Goal: Task Accomplishment & Management: Manage account settings

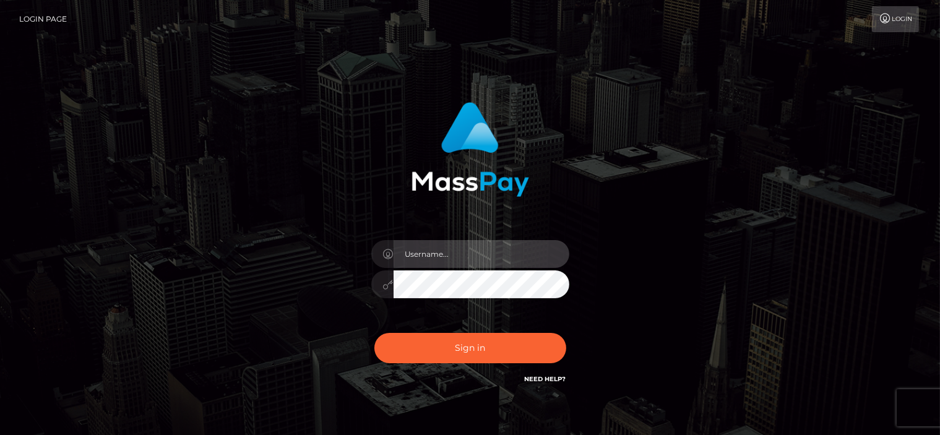
click at [463, 252] on input "text" at bounding box center [482, 254] width 176 height 28
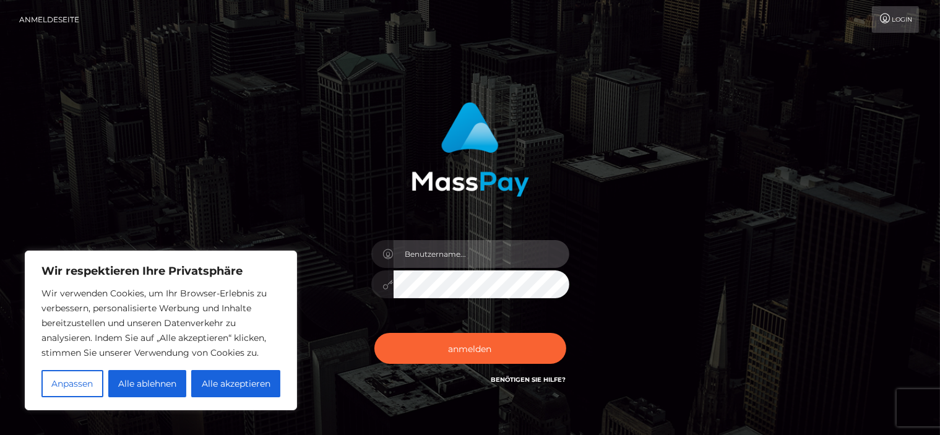
click at [436, 256] on input "text" at bounding box center [482, 254] width 176 height 28
type input "bruckner.bettina81@gmail.com"
click at [374, 333] on button "anmelden" at bounding box center [470, 348] width 192 height 31
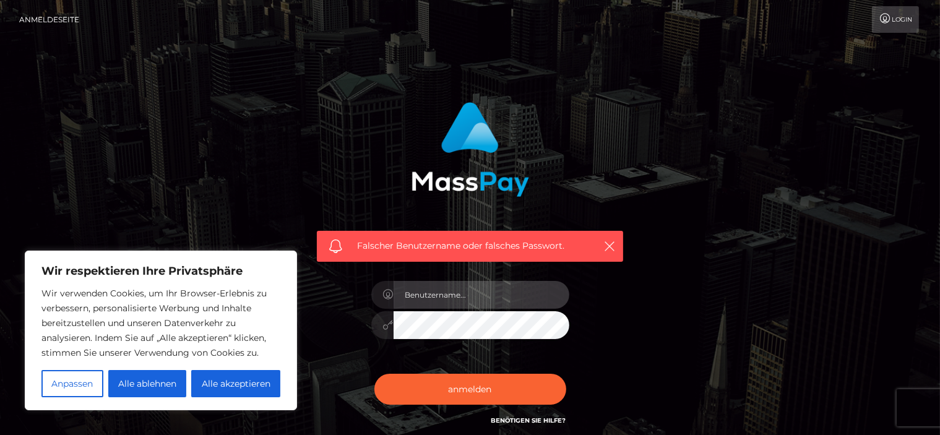
click at [471, 296] on input "text" at bounding box center [482, 295] width 176 height 28
type input "[EMAIL_ADDRESS][DOMAIN_NAME]"
click at [374, 374] on button "anmelden" at bounding box center [470, 389] width 192 height 31
click at [150, 100] on div "Falscher Benutzername oder falsches Passwort." at bounding box center [470, 271] width 705 height 356
